Goal: Information Seeking & Learning: Learn about a topic

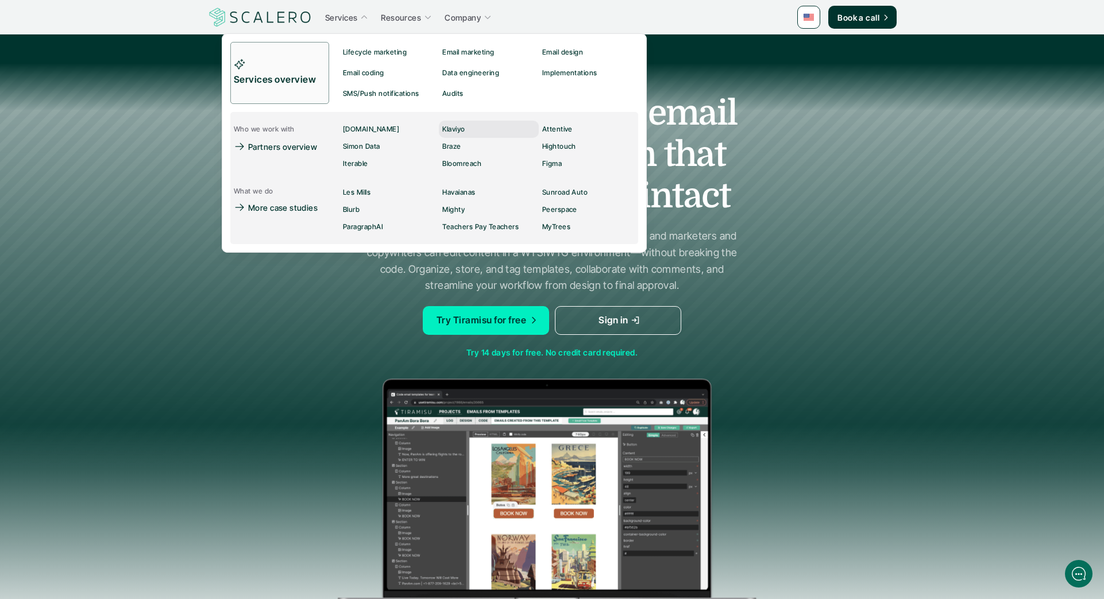
click at [447, 128] on p "Klaviyo" at bounding box center [453, 129] width 22 height 8
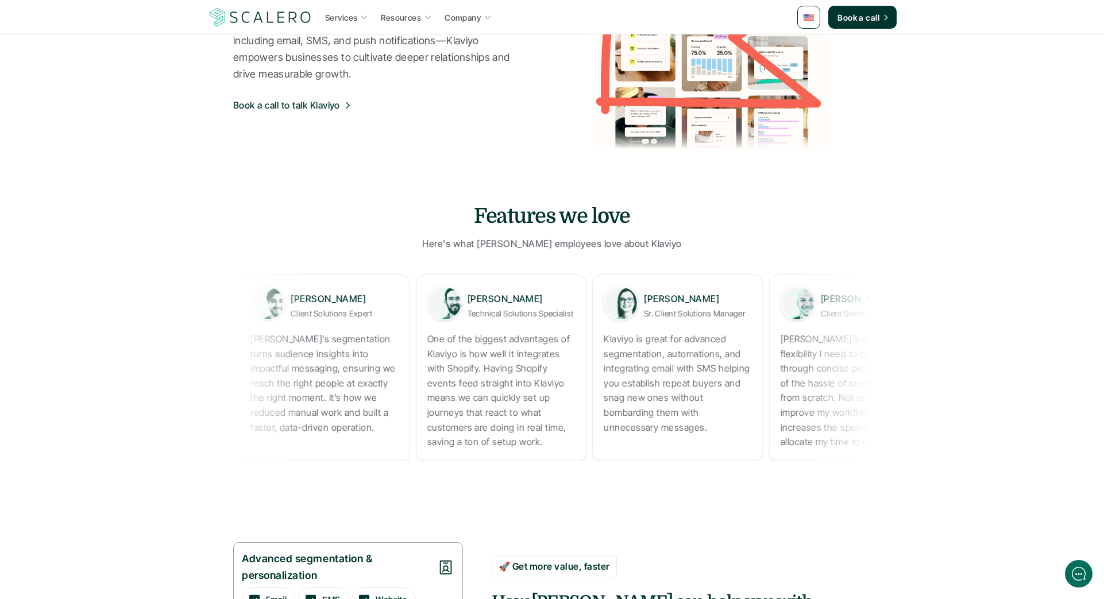
scroll to position [153, 0]
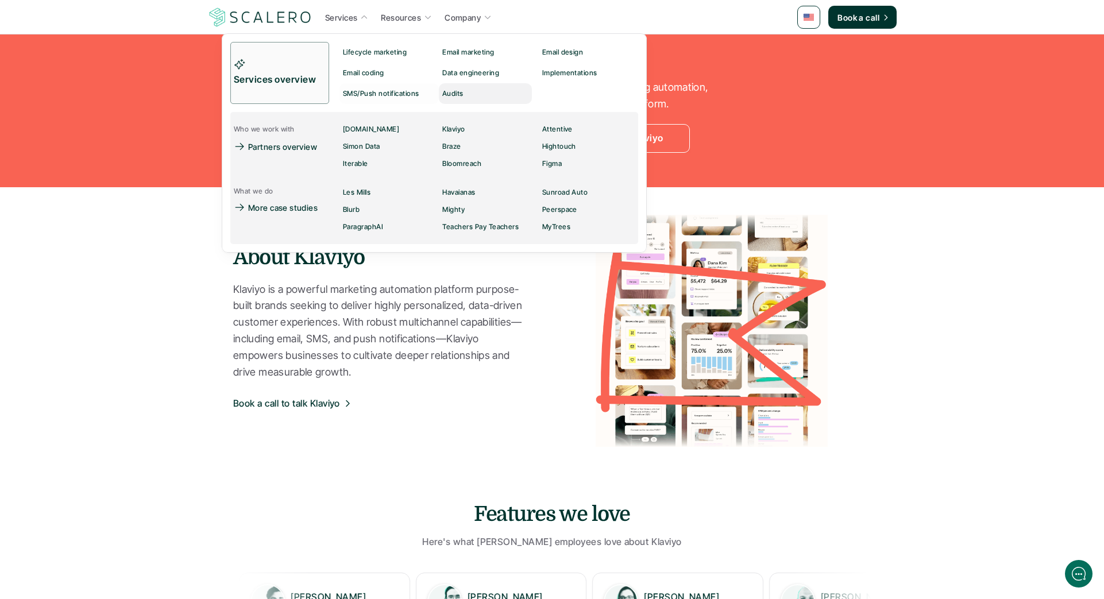
click at [446, 92] on p "Audits" at bounding box center [452, 94] width 21 height 8
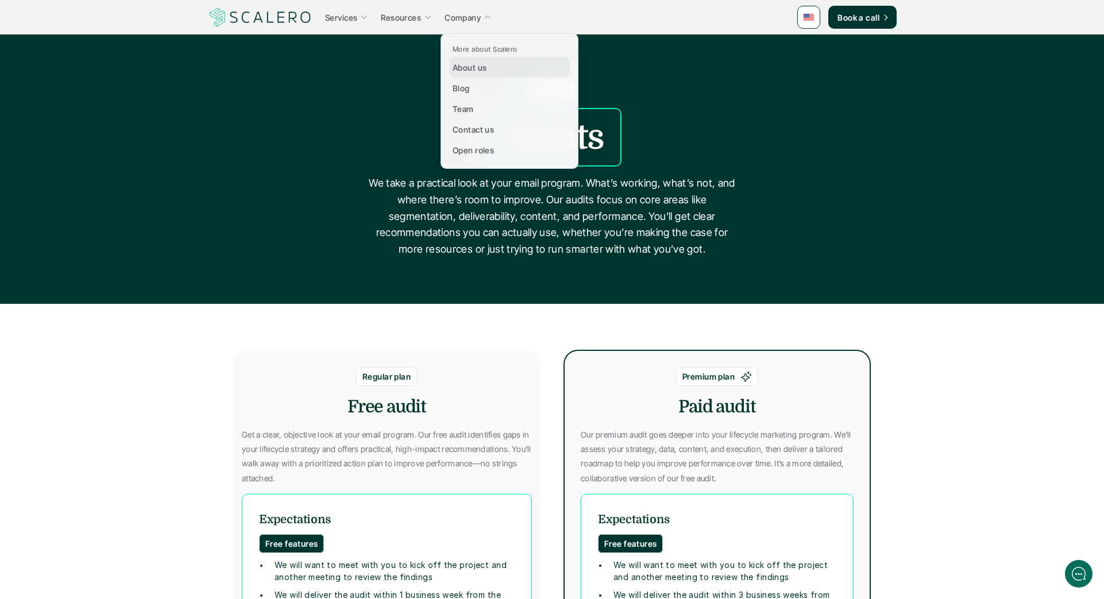
click at [469, 65] on p "About us" at bounding box center [470, 67] width 34 height 12
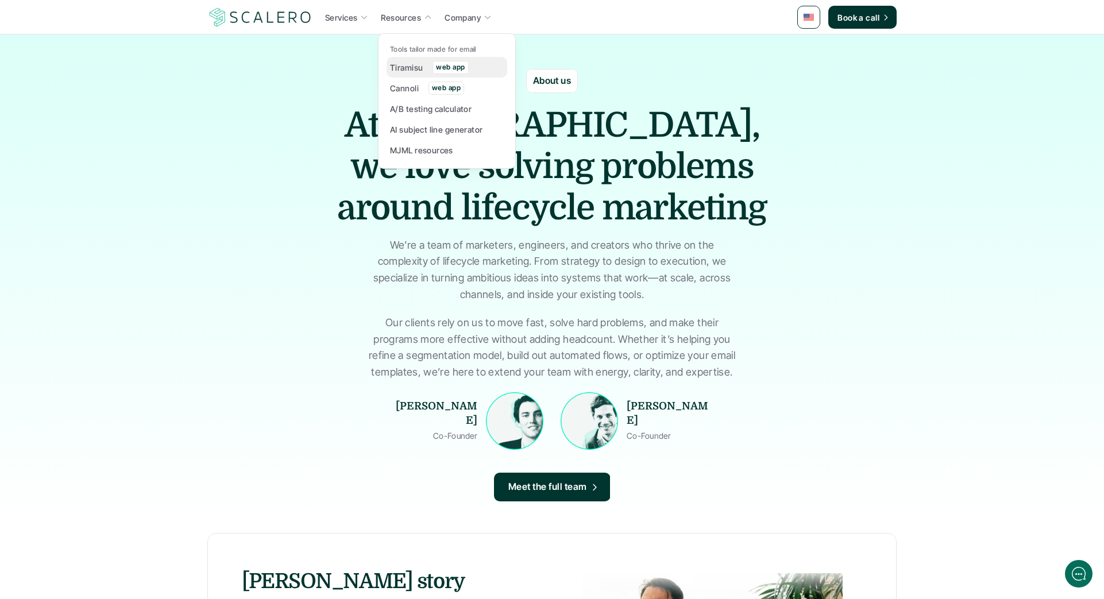
click at [457, 68] on p "web app" at bounding box center [450, 67] width 29 height 8
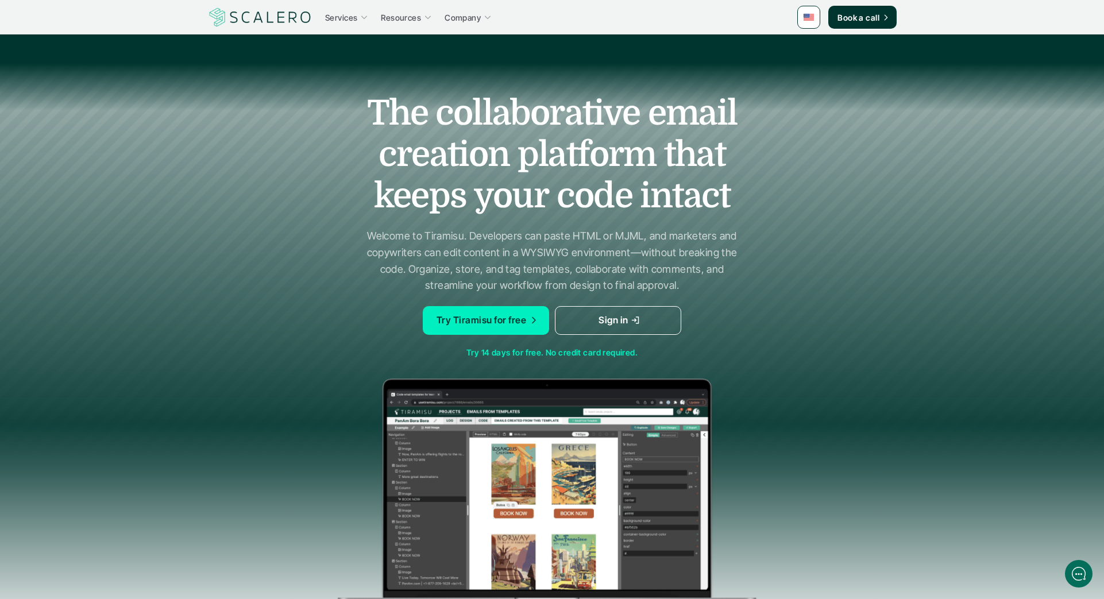
click at [353, 17] on p "Services" at bounding box center [341, 17] width 32 height 12
click at [363, 16] on icon at bounding box center [364, 17] width 8 height 8
click at [299, 22] on img at bounding box center [260, 17] width 106 height 22
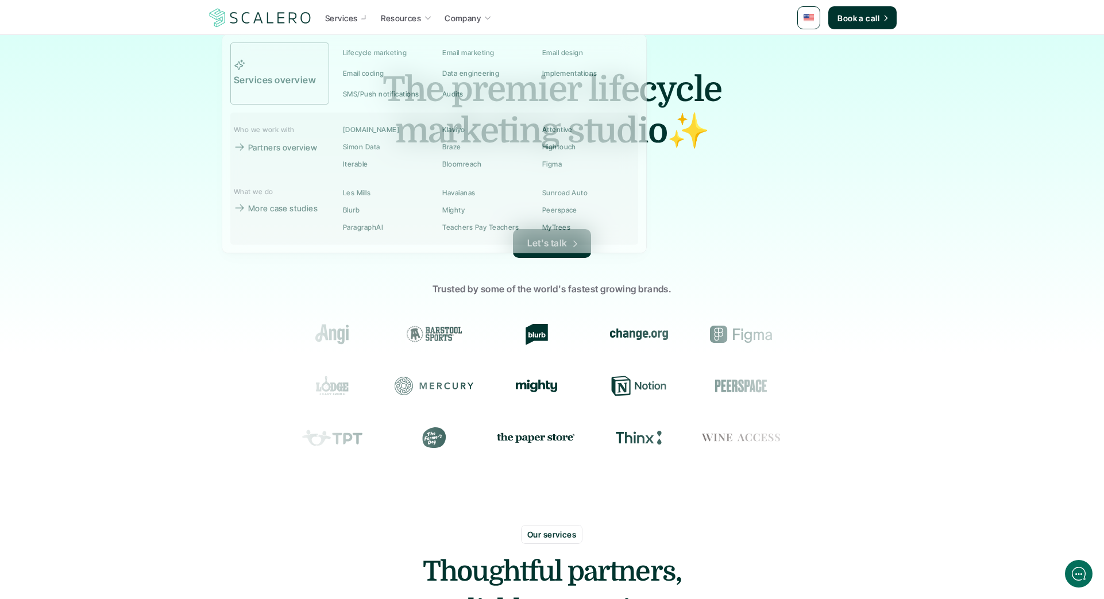
click at [340, 19] on p "Services" at bounding box center [341, 18] width 32 height 12
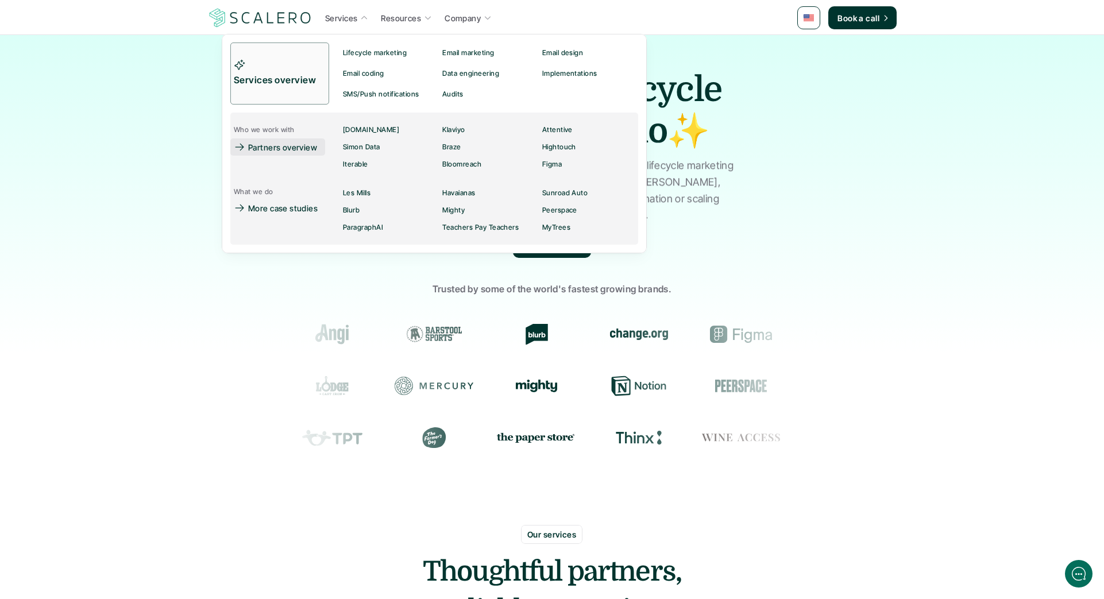
click at [302, 148] on p "Partners overview" at bounding box center [282, 147] width 69 height 12
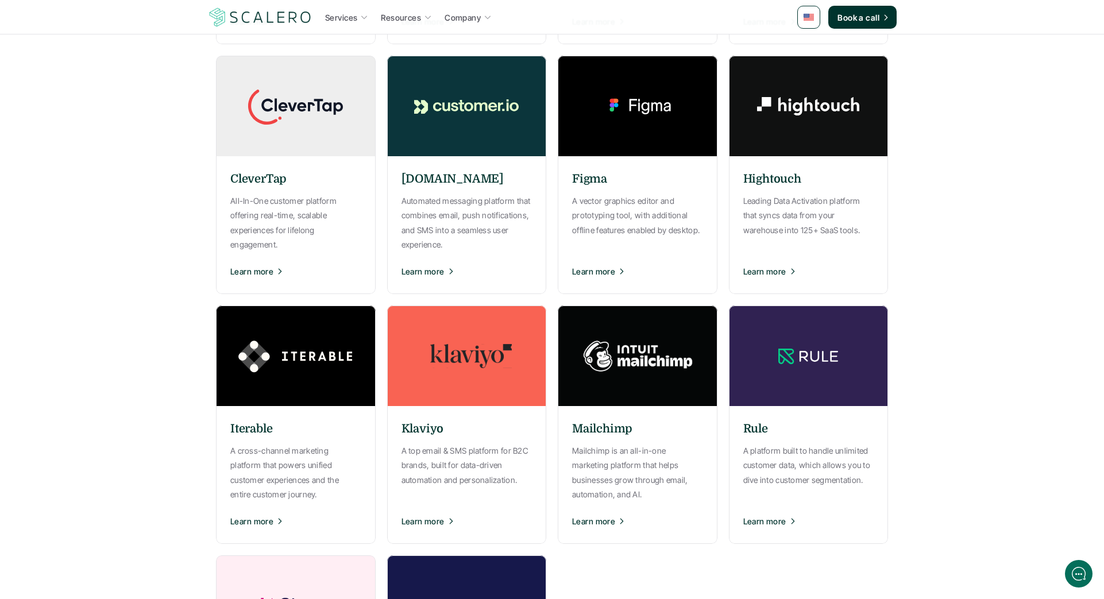
scroll to position [518, 0]
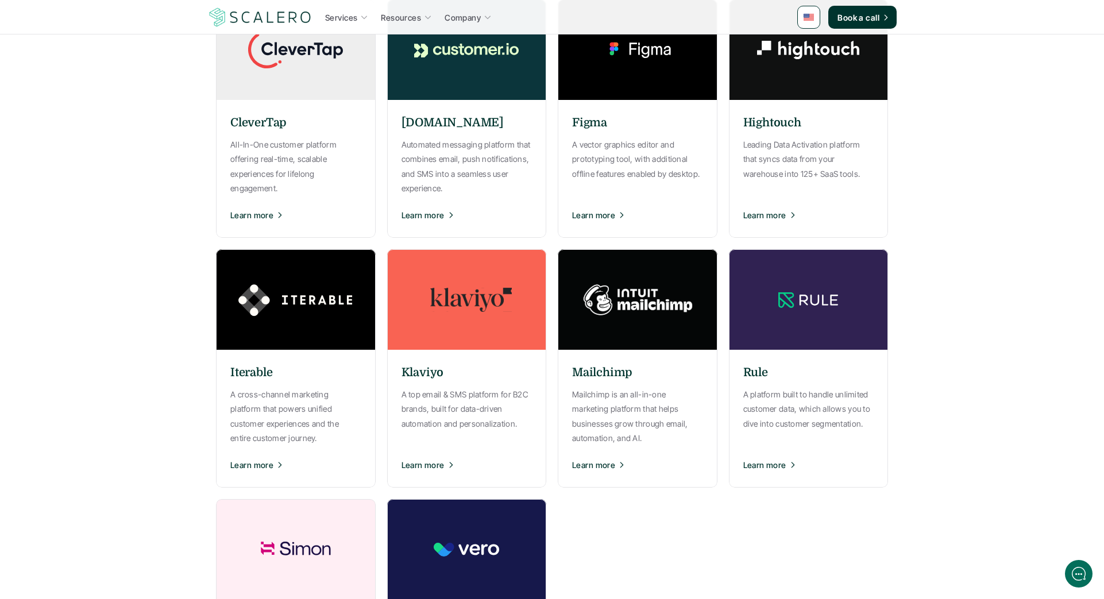
click at [434, 407] on p "A top email & SMS platform for B2C brands, built for data-driven automation and…" at bounding box center [467, 409] width 131 height 44
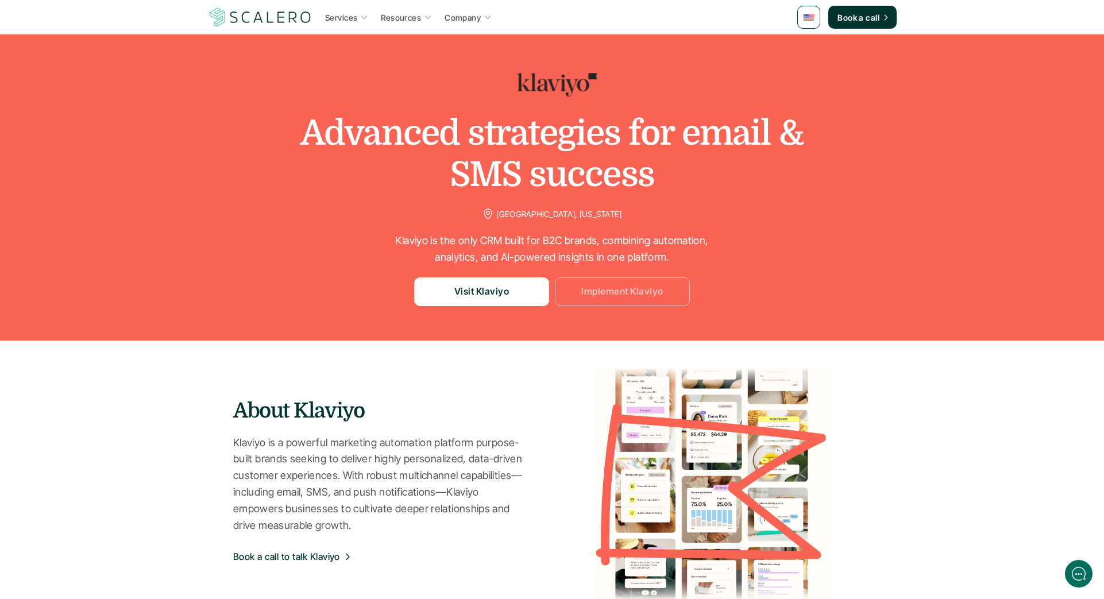
click at [620, 297] on p "Implement Klaviyo" at bounding box center [622, 291] width 82 height 15
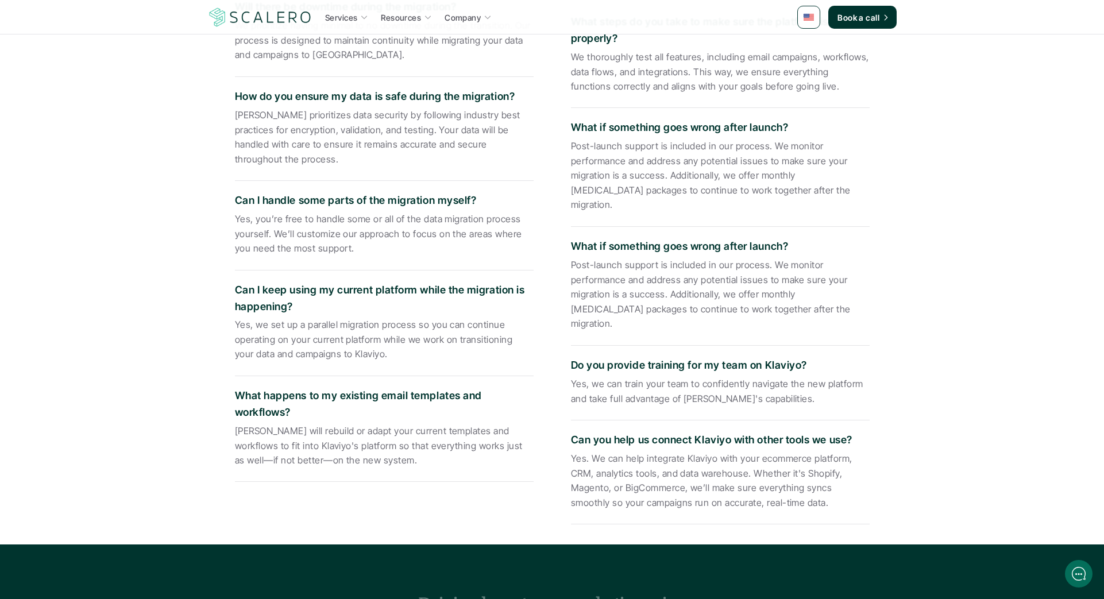
scroll to position [2573, 0]
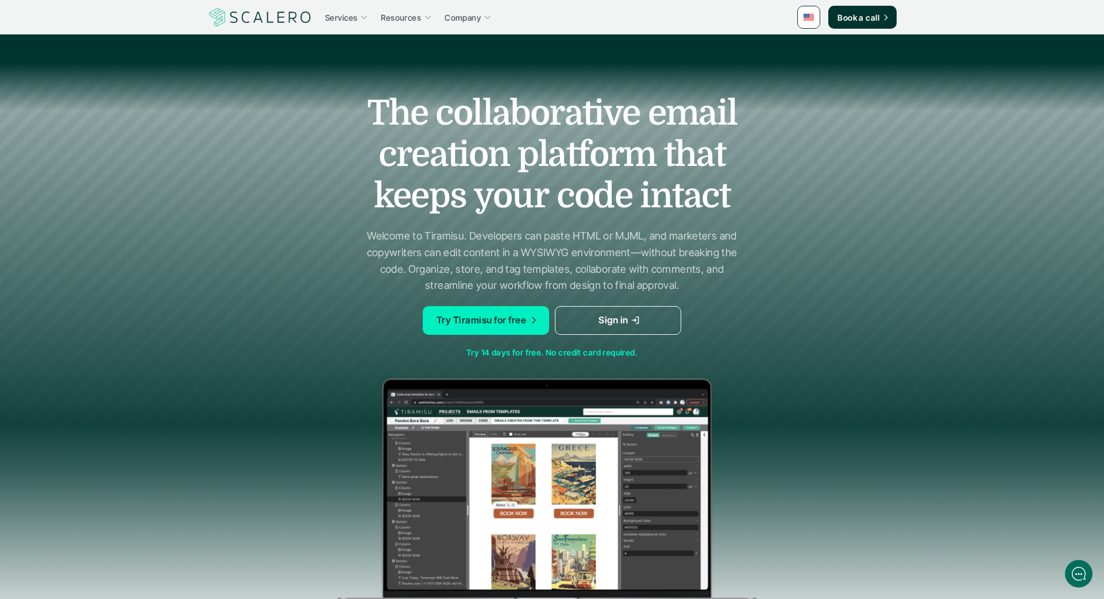
click at [982, 285] on div at bounding box center [552, 357] width 1104 height 714
